Goal: Information Seeking & Learning: Check status

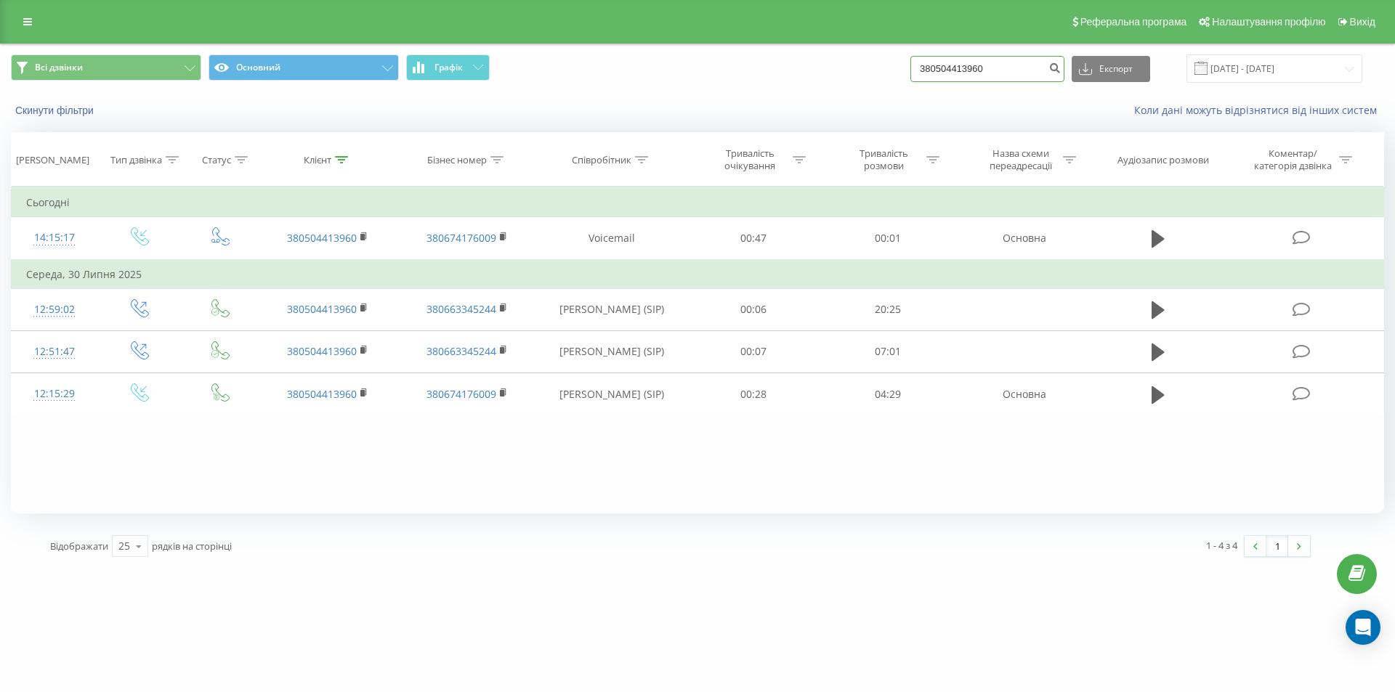
drag, startPoint x: 1014, startPoint y: 71, endPoint x: 856, endPoint y: 76, distance: 157.7
click at [856, 76] on div "Всі дзвінки Основний Графік 380504413960 Експорт .csv .xls .xlsx 19.05.2025 - 1…" at bounding box center [697, 68] width 1373 height 28
paste input "690432"
type input "380504690432"
click at [1060, 70] on icon "submit" at bounding box center [1054, 66] width 12 height 9
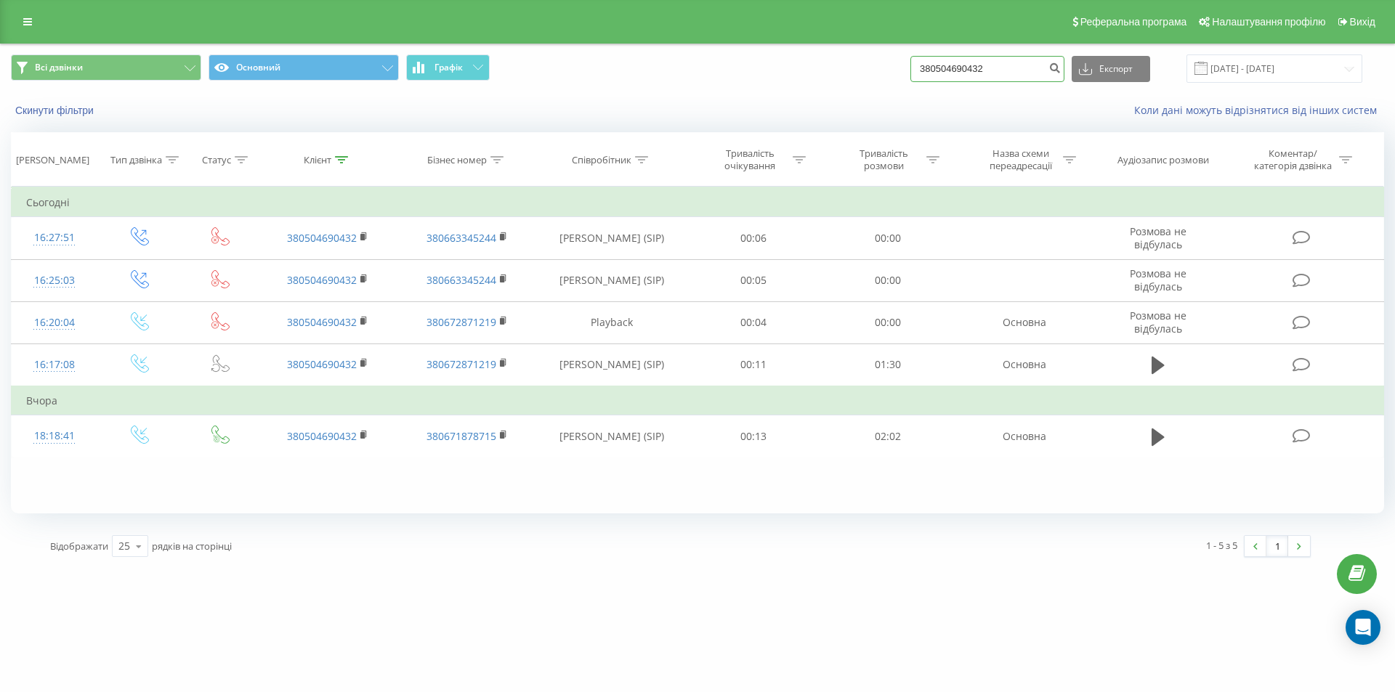
drag, startPoint x: 948, startPoint y: 73, endPoint x: 874, endPoint y: 75, distance: 74.1
click at [874, 75] on div "Всі дзвінки Основний Графік 380504690432 Експорт .csv .xls .xlsx [DATE] - [DATE]" at bounding box center [697, 68] width 1373 height 28
click at [1060, 69] on icon "submit" at bounding box center [1054, 66] width 12 height 9
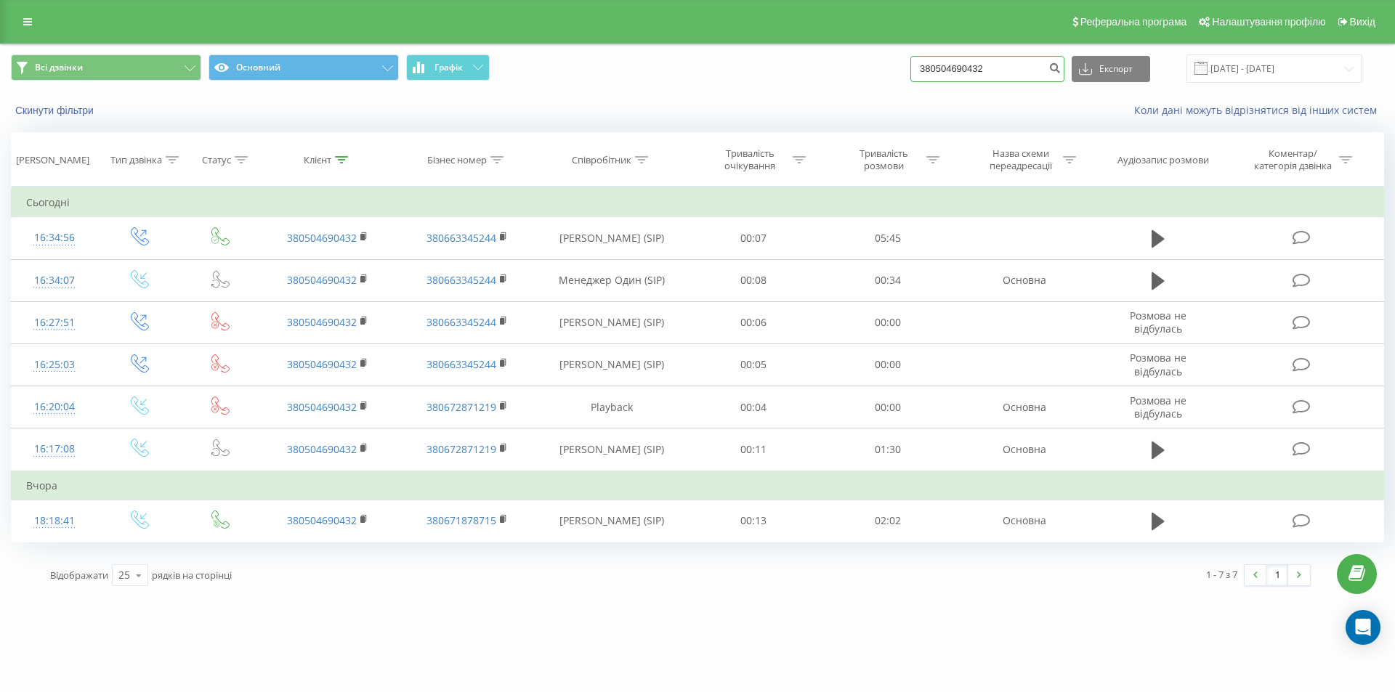
drag, startPoint x: 1018, startPoint y: 68, endPoint x: 819, endPoint y: 68, distance: 199.0
click at [819, 68] on div "Всі дзвінки Основний Графік 380504690432 Експорт .csv .xls .xlsx 19.05.2025 - 1…" at bounding box center [697, 68] width 1373 height 28
paste input "443860468"
type input "380443860468"
click at [1060, 70] on icon "submit" at bounding box center [1054, 66] width 12 height 9
